Goal: Information Seeking & Learning: Find specific fact

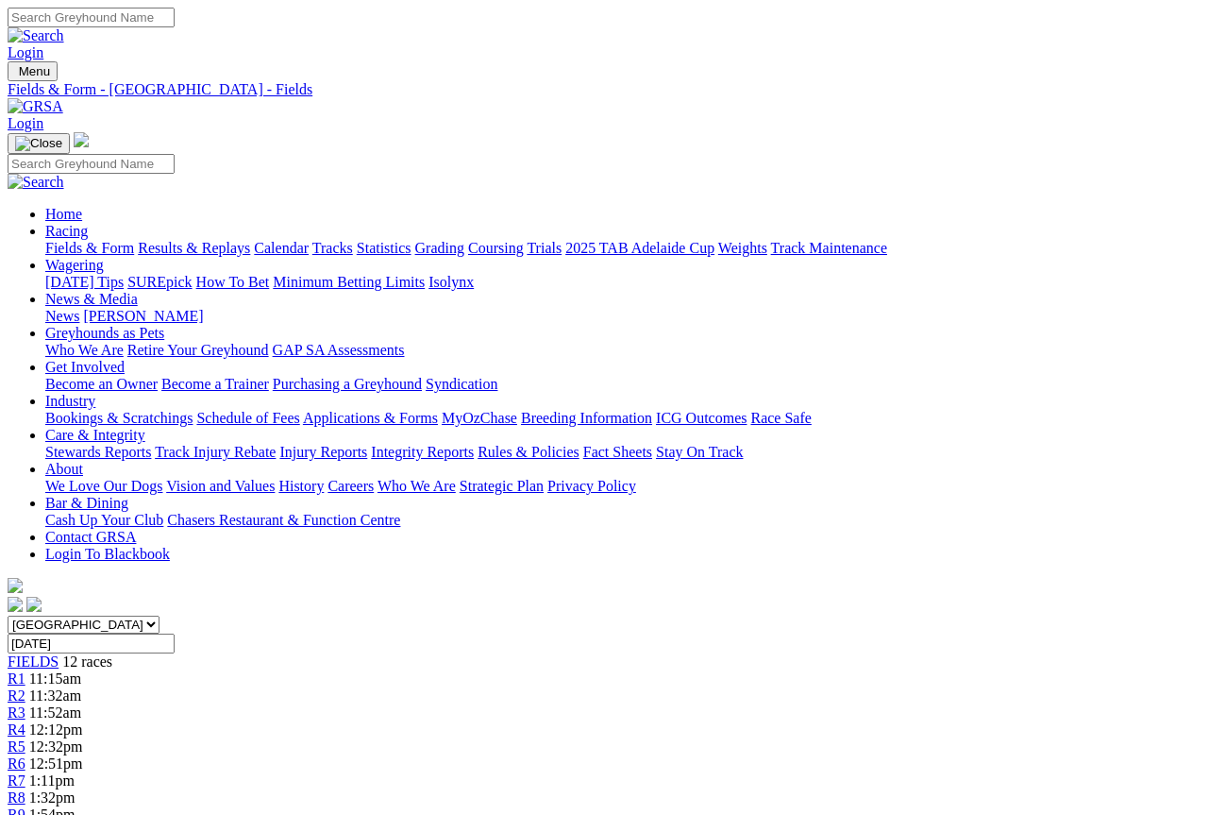
scroll to position [2, 0]
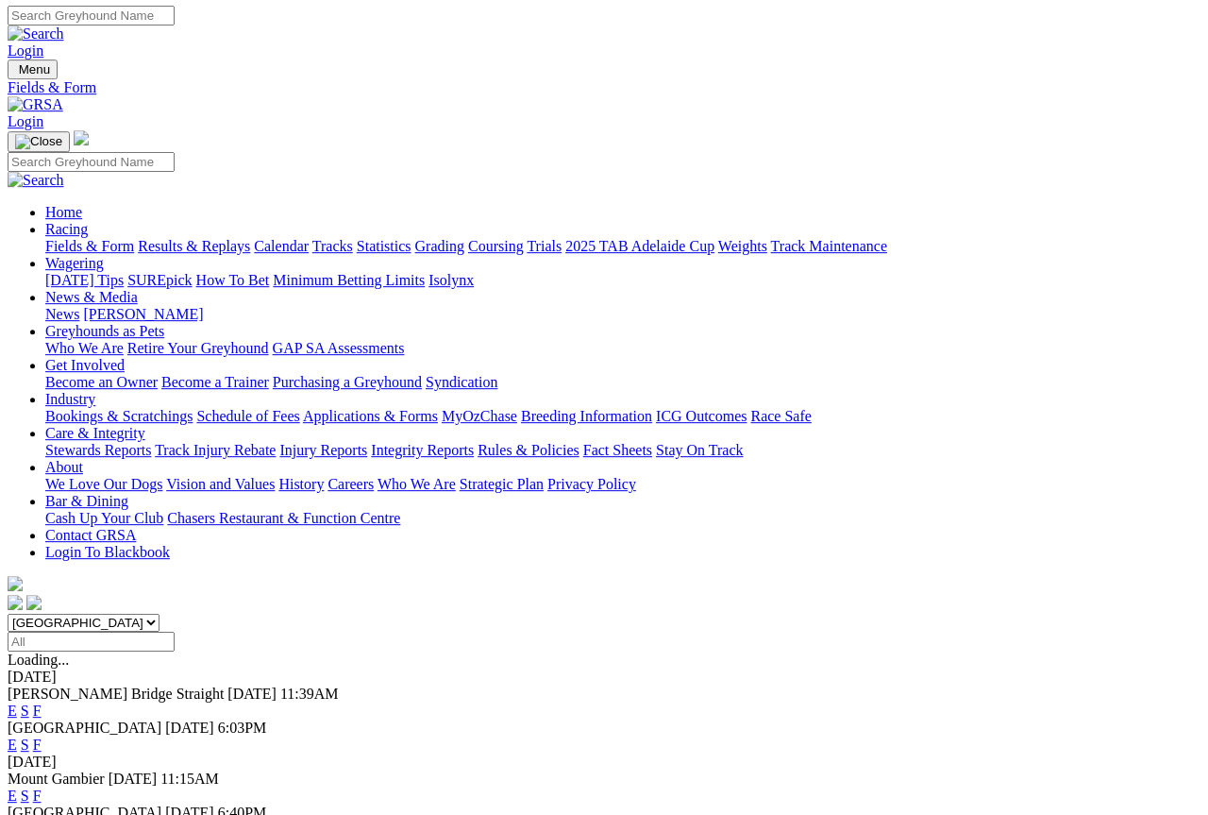
scroll to position [2, 0]
click at [29, 787] on link "S" at bounding box center [25, 795] width 8 height 16
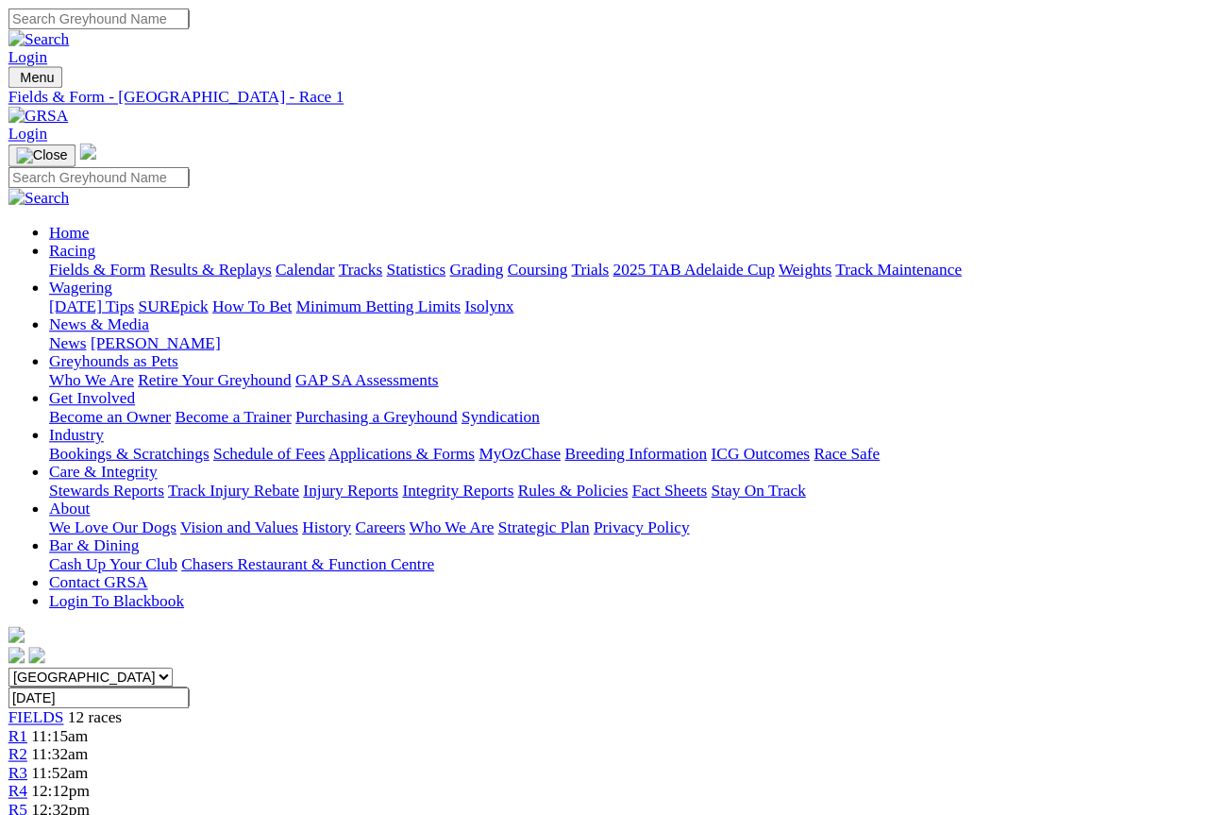
scroll to position [2, 0]
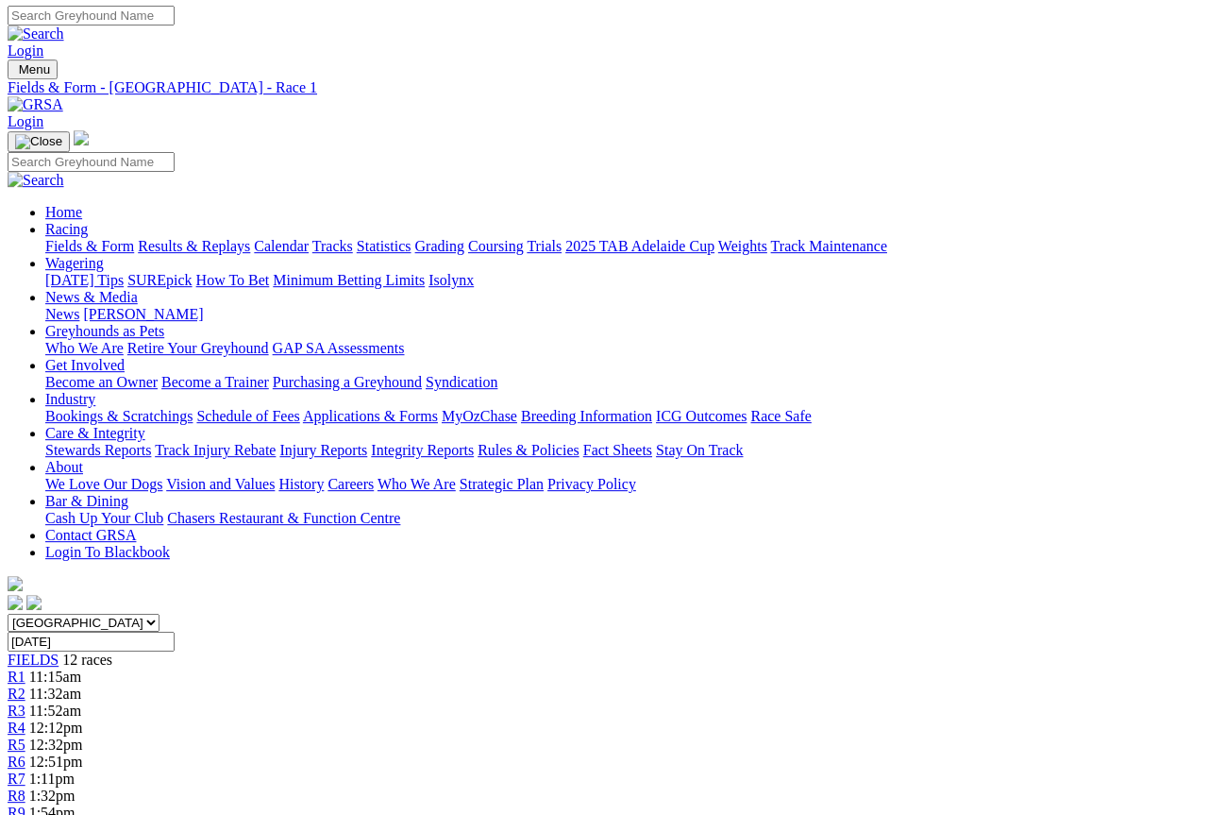
click at [25, 702] on span "R3" at bounding box center [17, 710] width 18 height 16
click at [76, 240] on link "Fields & Form" at bounding box center [89, 248] width 89 height 16
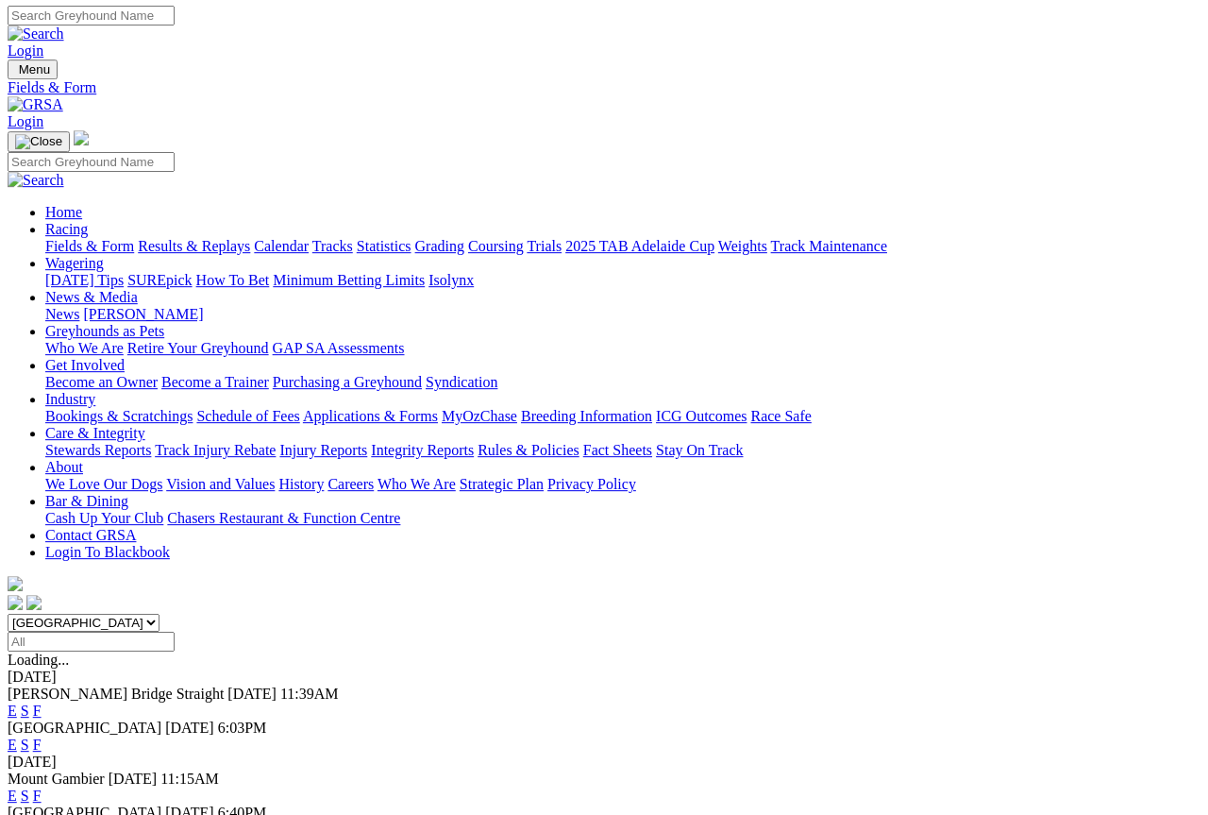
scroll to position [2, 0]
click at [17, 750] on link "E" at bounding box center [12, 795] width 9 height 16
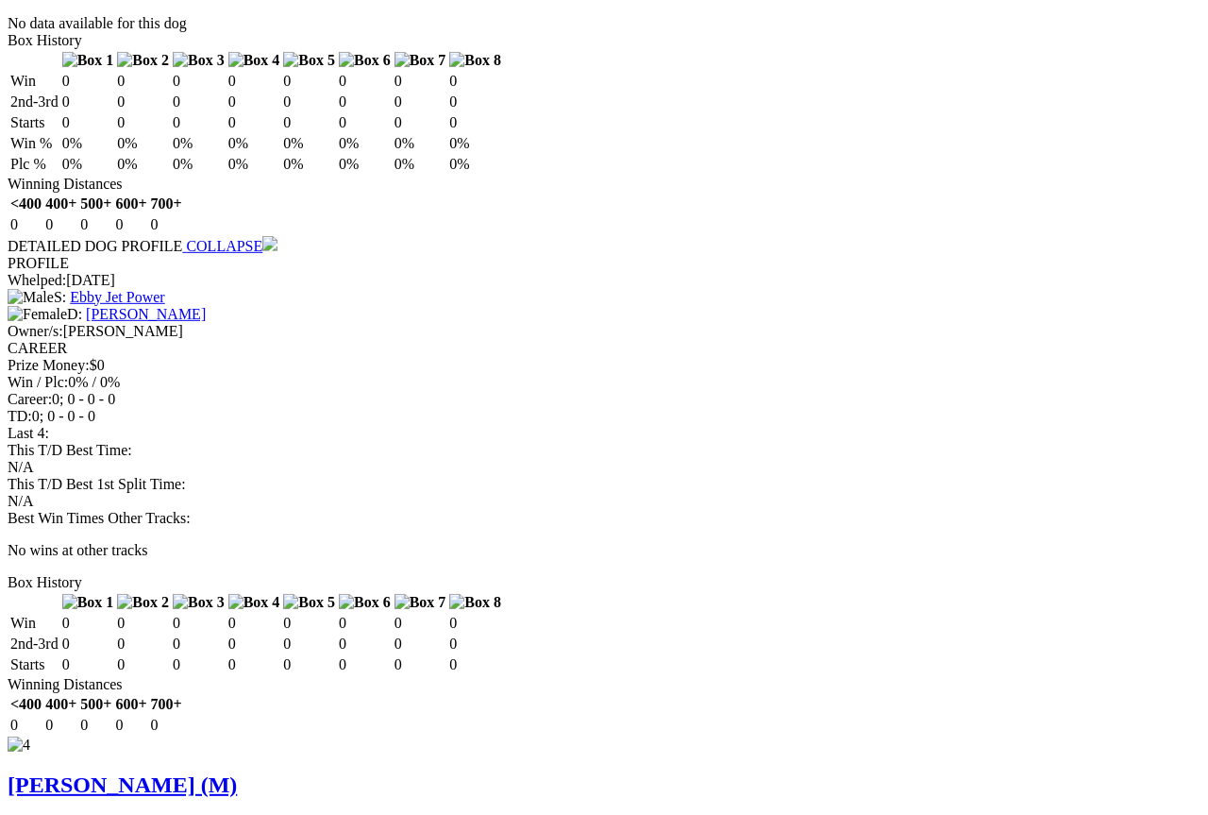
scroll to position [2487, 0]
